Goal: Transaction & Acquisition: Download file/media

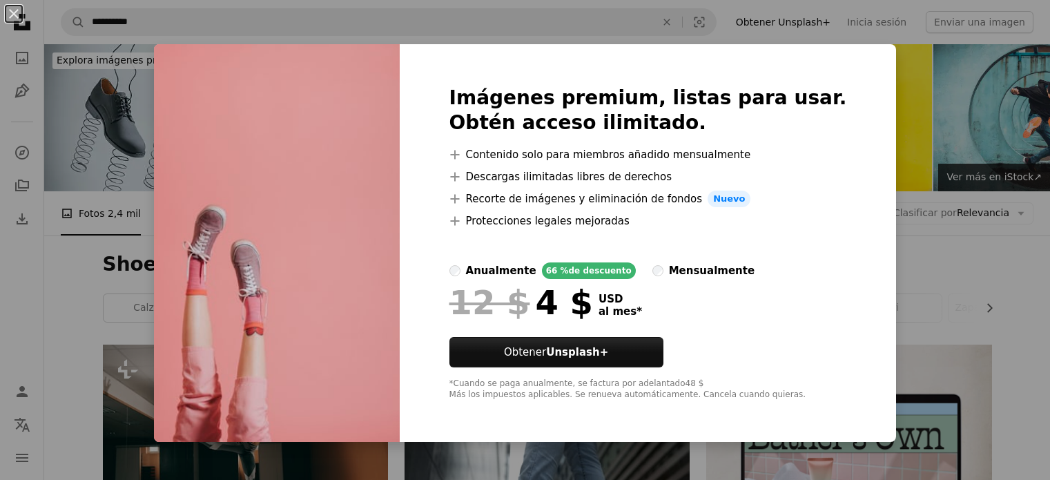
scroll to position [2668, 0]
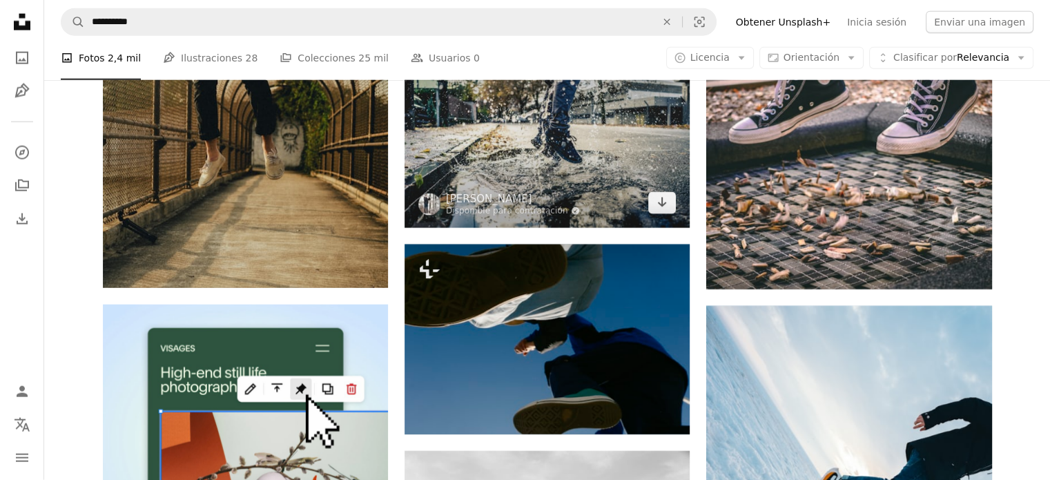
scroll to position [3565, 0]
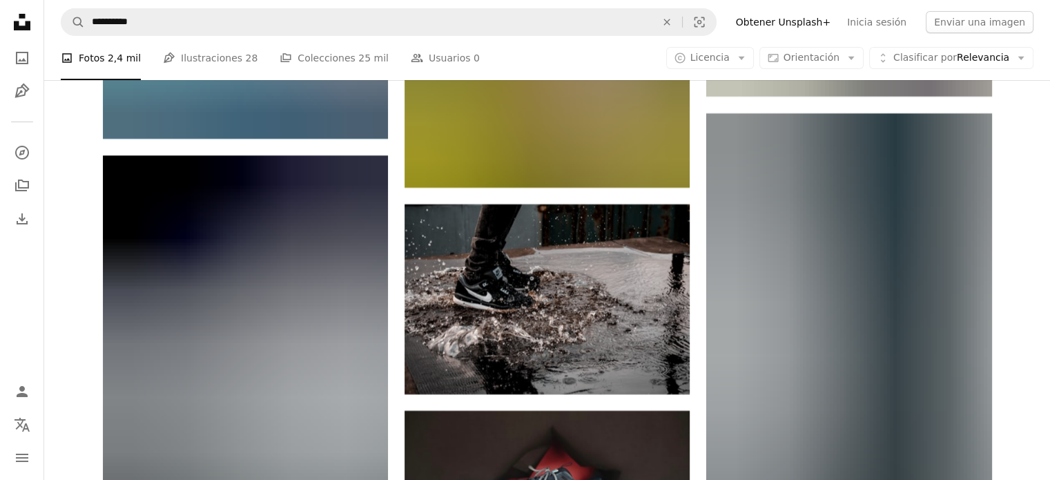
scroll to position [15782, 0]
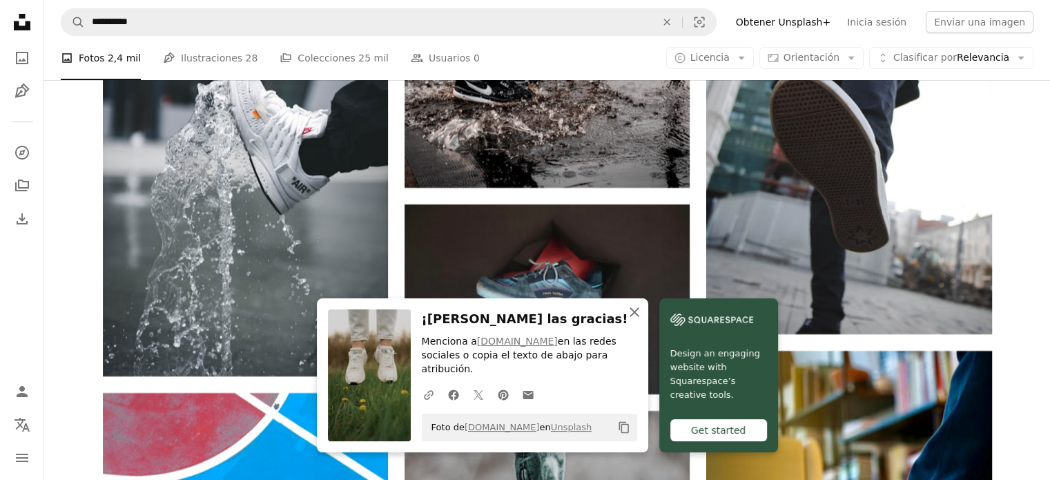
drag, startPoint x: 698, startPoint y: 329, endPoint x: 652, endPoint y: 330, distance: 46.2
click at [643, 320] on icon "An X shape" at bounding box center [634, 312] width 17 height 17
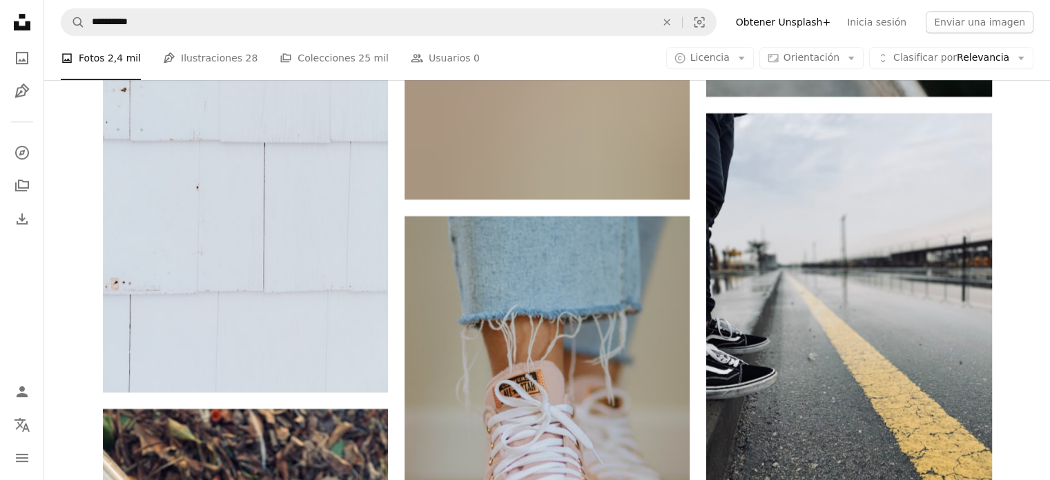
scroll to position [32277, 0]
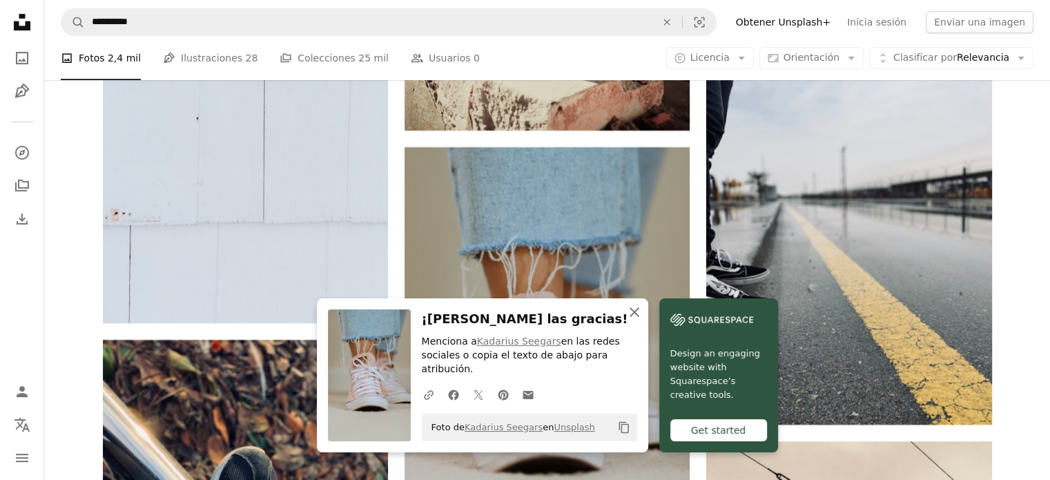
click at [639, 317] on icon "button" at bounding box center [634, 312] width 10 height 10
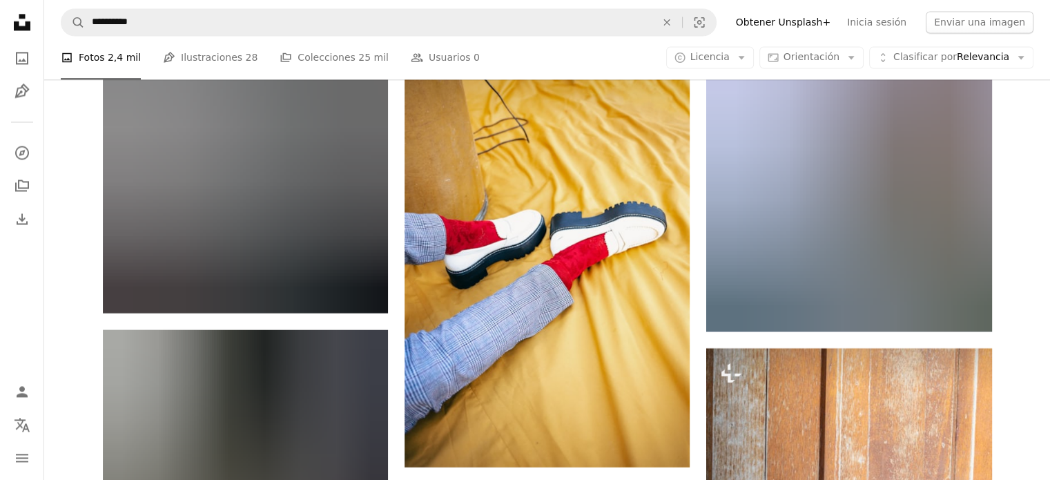
scroll to position [65752, 0]
